Goal: Transaction & Acquisition: Purchase product/service

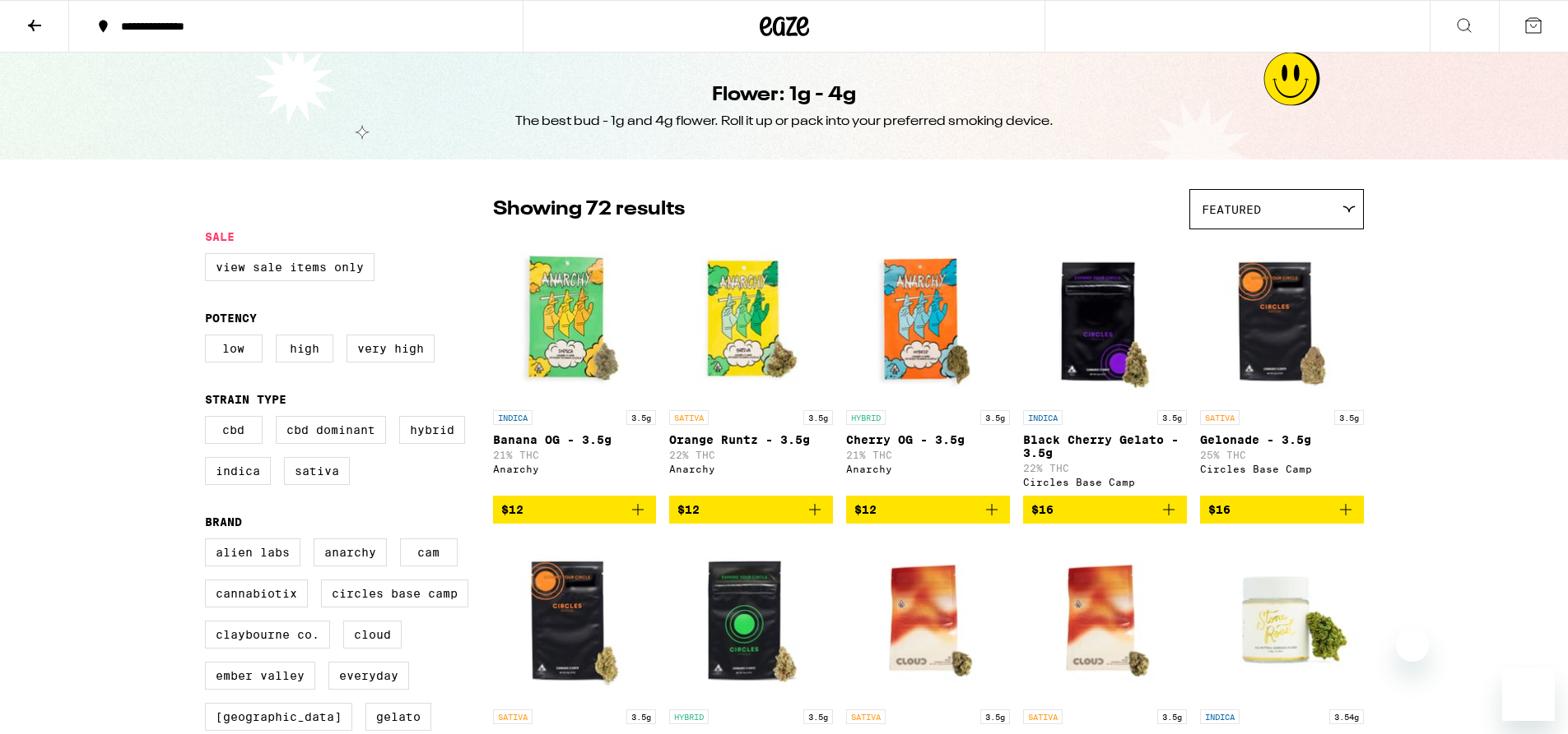
click at [775, 25] on icon at bounding box center [784, 27] width 25 height 20
